Goal: Information Seeking & Learning: Learn about a topic

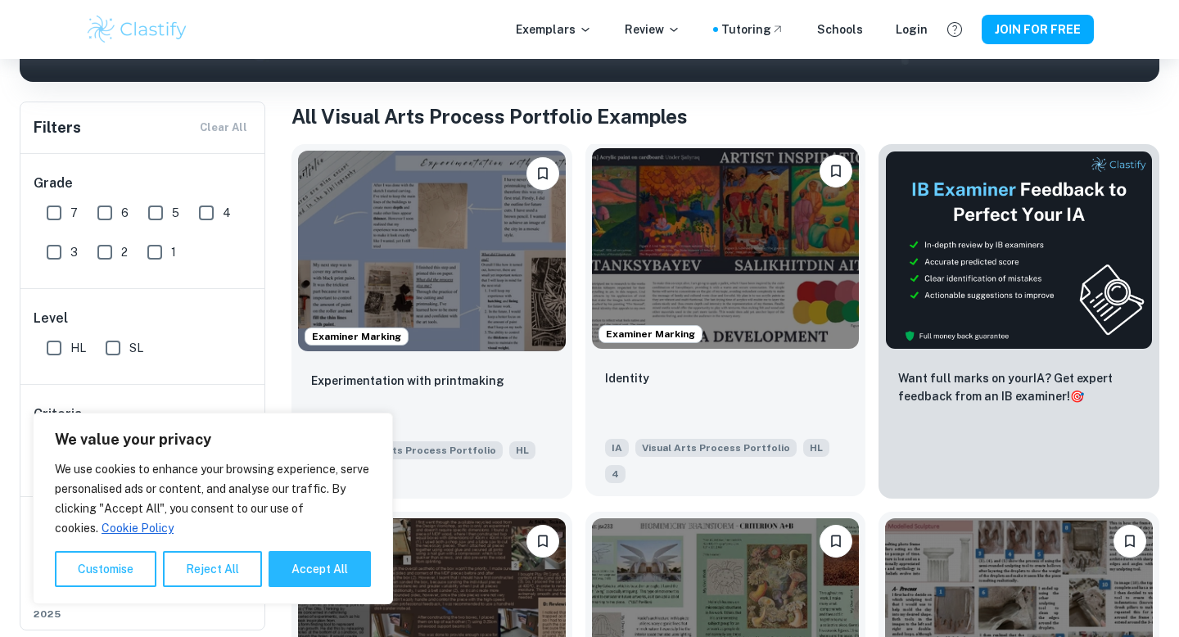
scroll to position [287, 0]
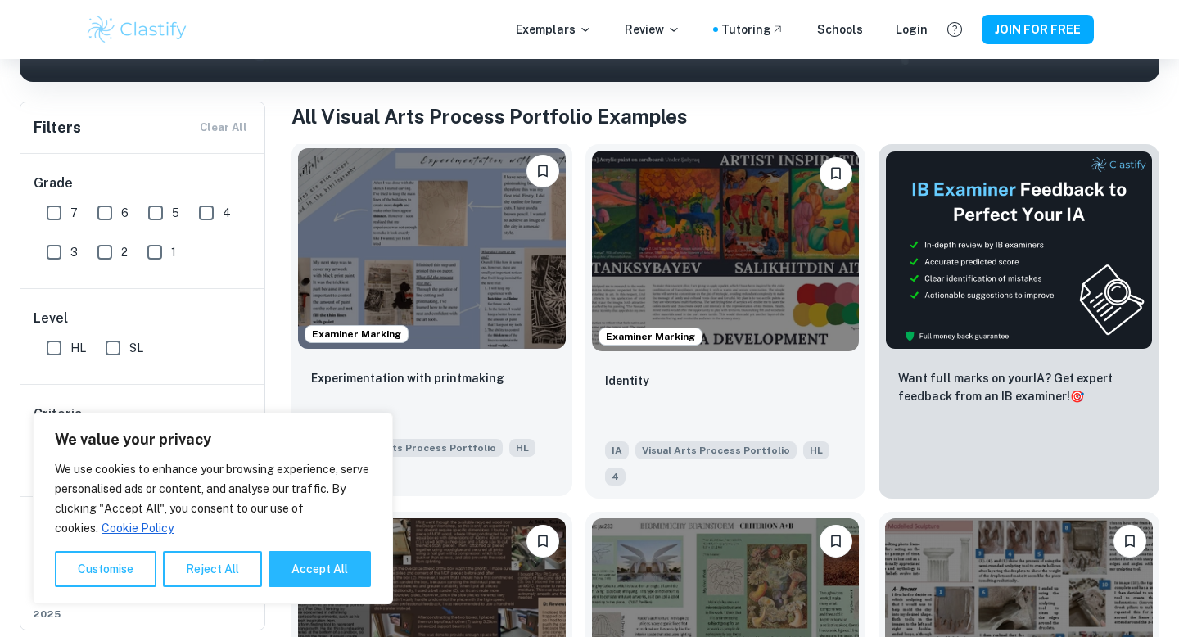
click at [446, 273] on img at bounding box center [432, 248] width 268 height 201
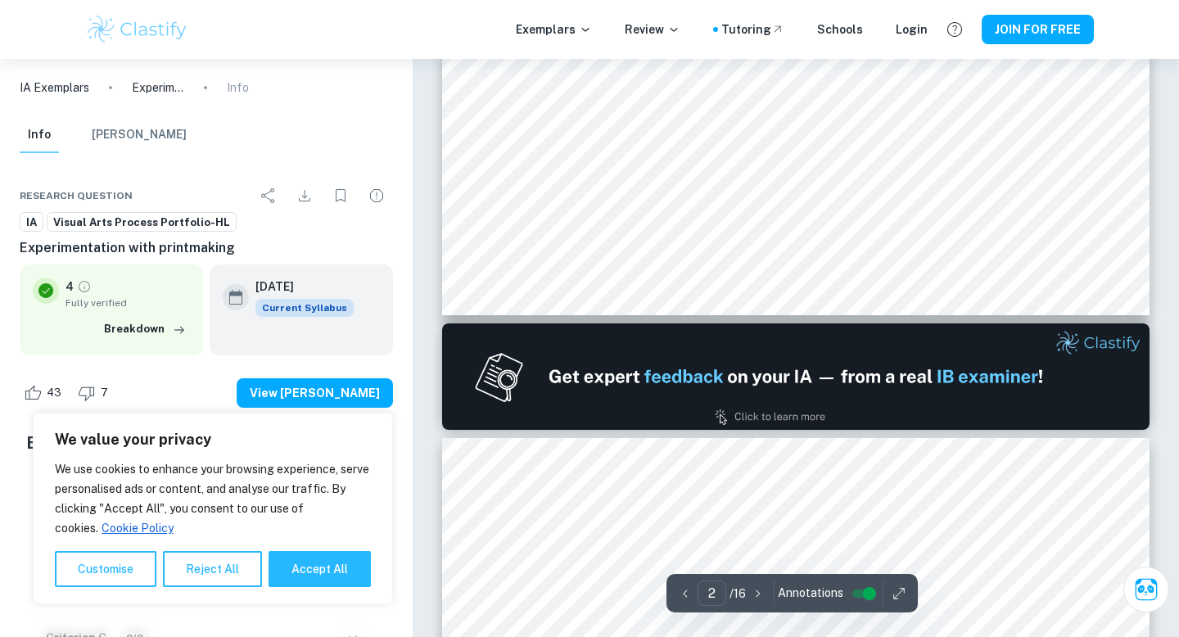
type input "2"
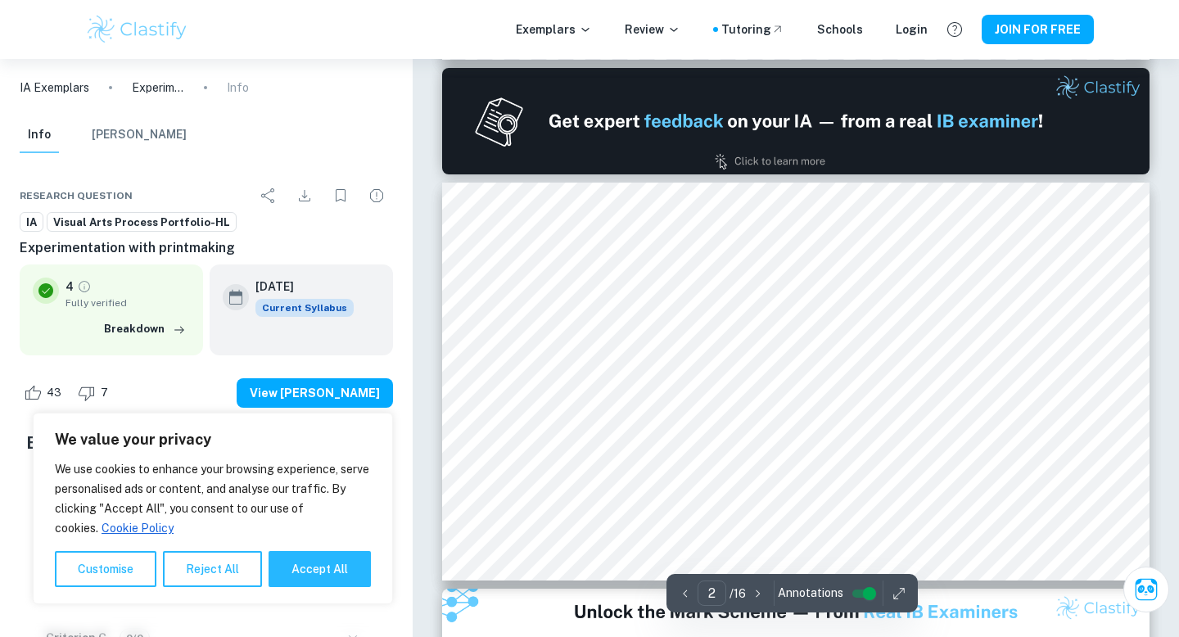
scroll to position [490, 0]
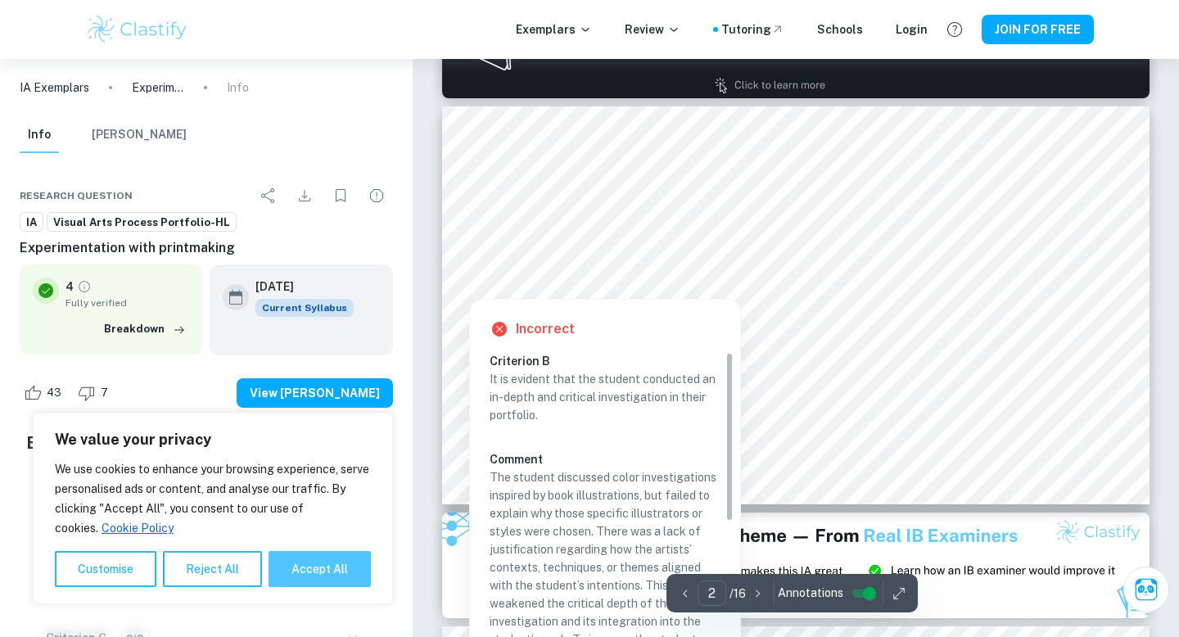
click at [333, 575] on button "Accept All" at bounding box center [320, 569] width 102 height 36
checkbox input "true"
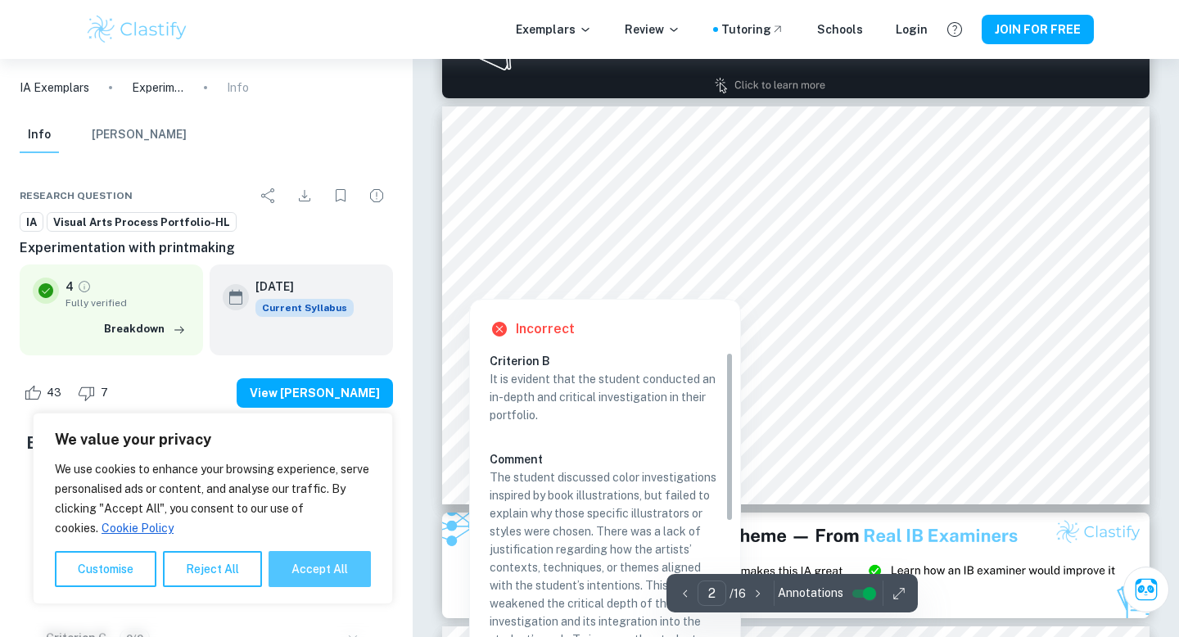
checkbox input "true"
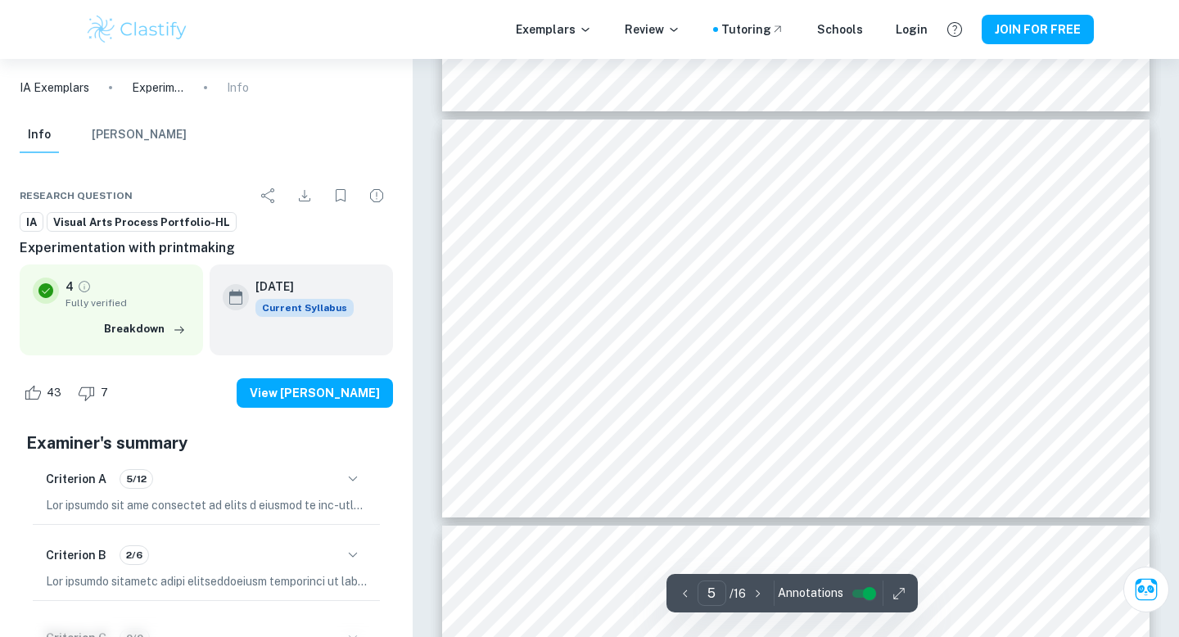
scroll to position [1811, 0]
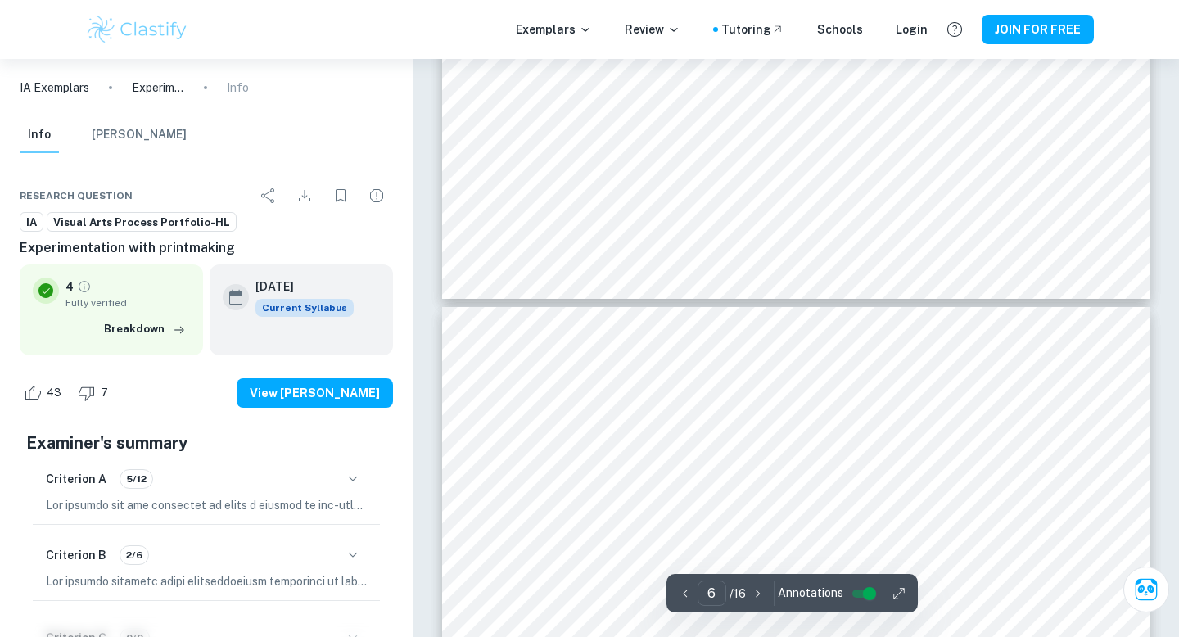
type input "7"
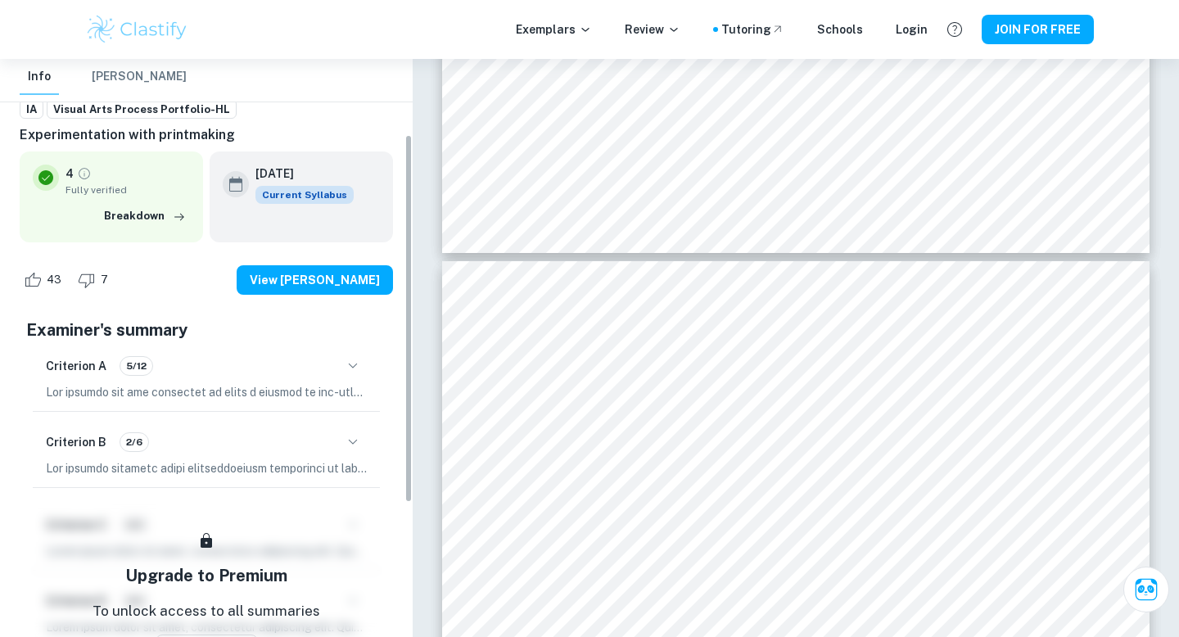
scroll to position [119, 0]
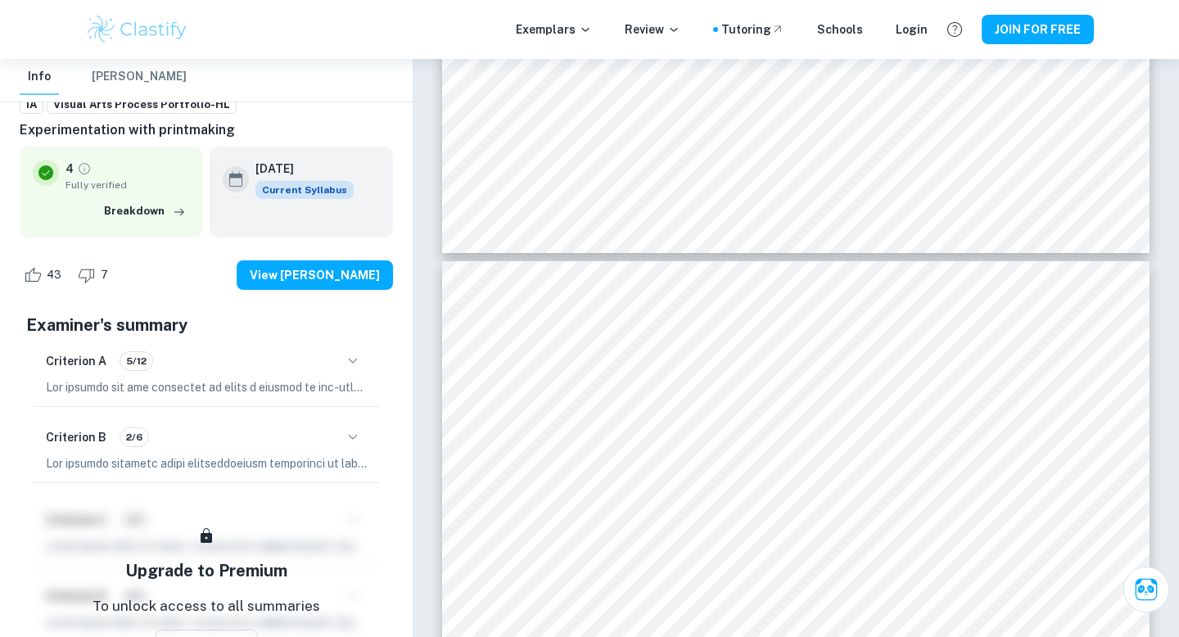
click at [354, 361] on icon "button" at bounding box center [353, 361] width 20 height 20
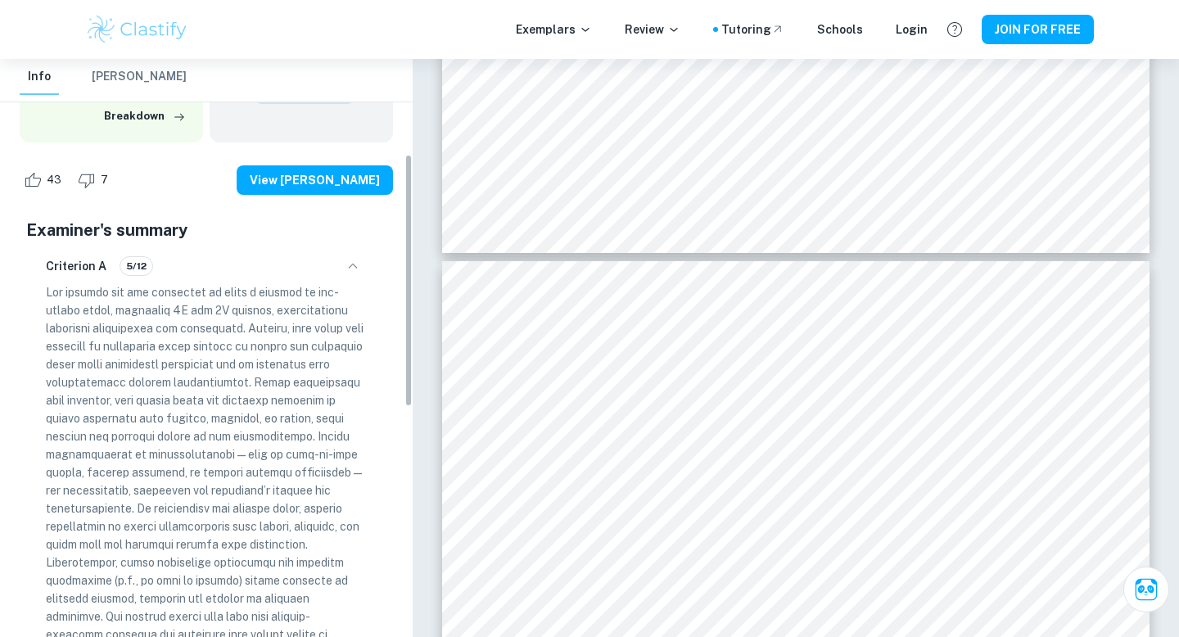
scroll to position [223, 0]
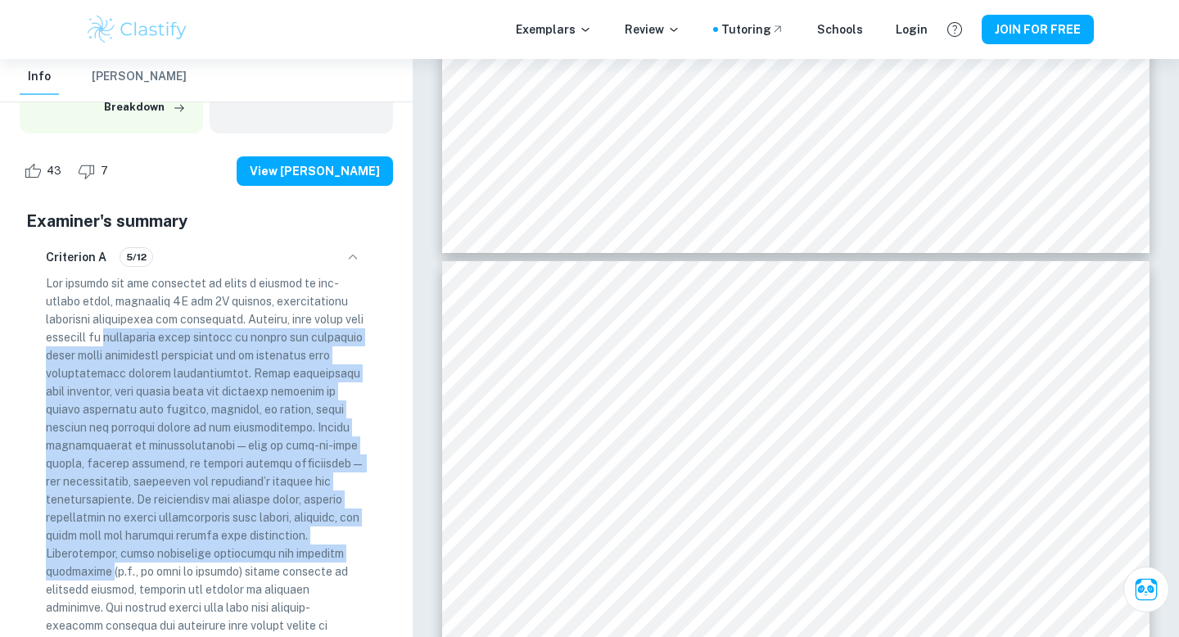
drag, startPoint x: 141, startPoint y: 337, endPoint x: 105, endPoint y: 572, distance: 237.8
click at [105, 572] on p at bounding box center [206, 490] width 321 height 432
copy p "justifying their choices of format and materials about their conceptual intenti…"
